Goal: Go to known website: Access a specific website the user already knows

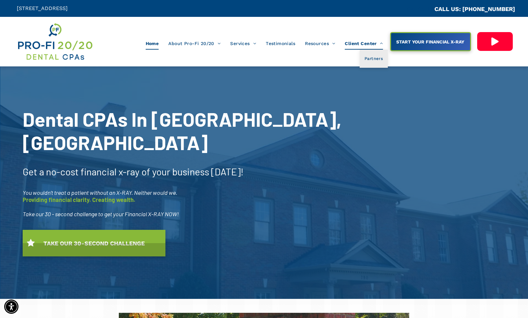
click at [365, 45] on span "Client Center" at bounding box center [364, 43] width 38 height 12
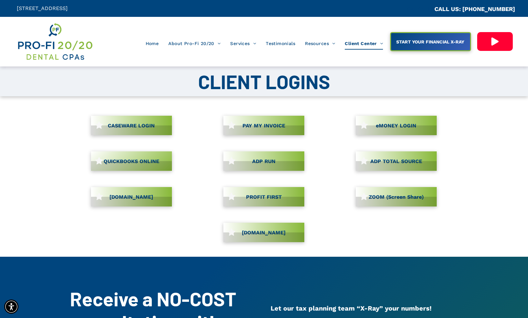
click at [127, 129] on link "CASEWARE LOGIN" at bounding box center [131, 125] width 81 height 19
